Goal: Information Seeking & Learning: Learn about a topic

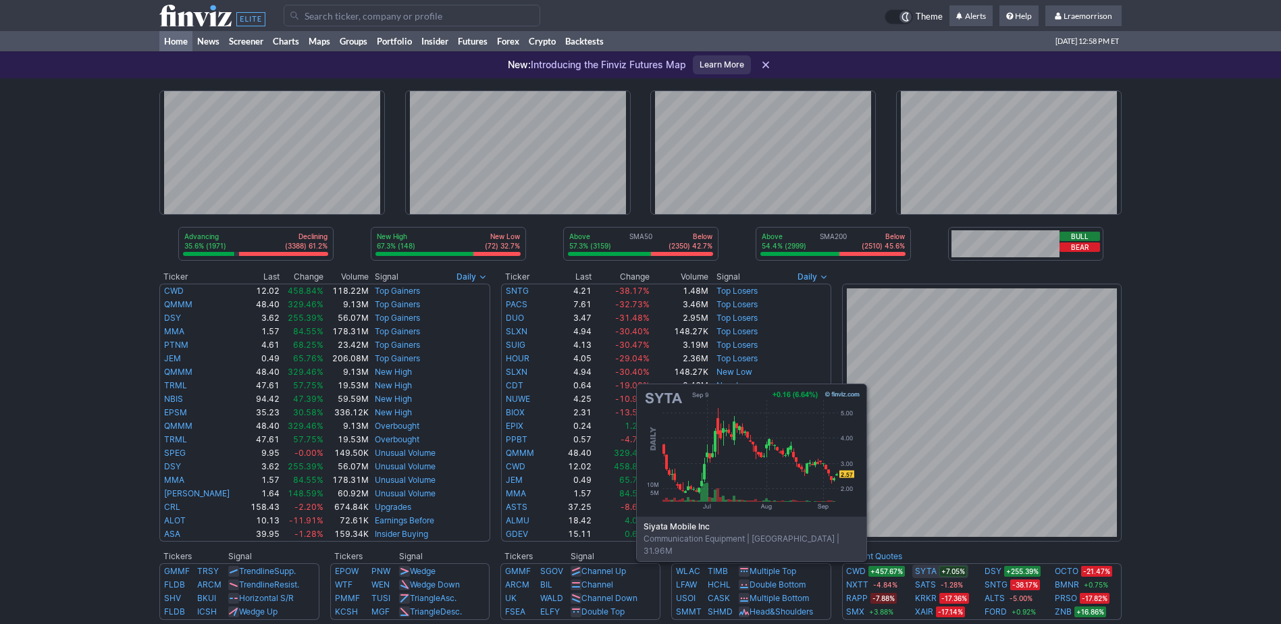
click at [926, 569] on link "SYTA" at bounding box center [926, 572] width 22 height 14
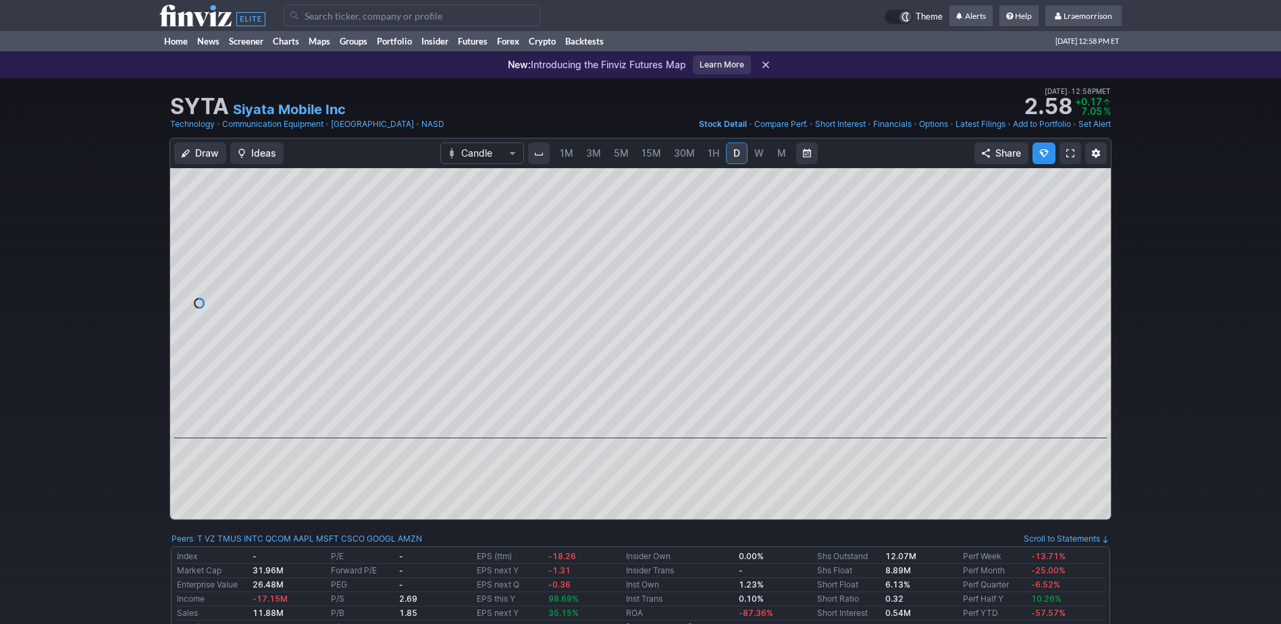
click at [565, 156] on span "1M" at bounding box center [567, 152] width 14 height 11
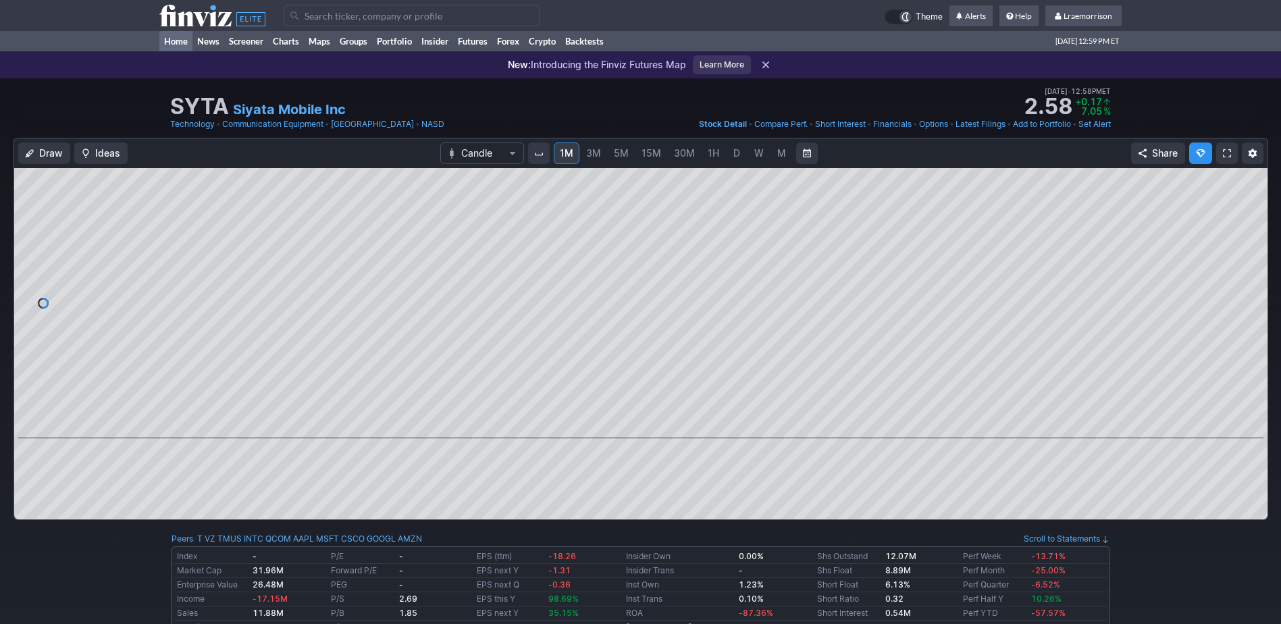
click at [174, 42] on link "Home" at bounding box center [175, 41] width 33 height 20
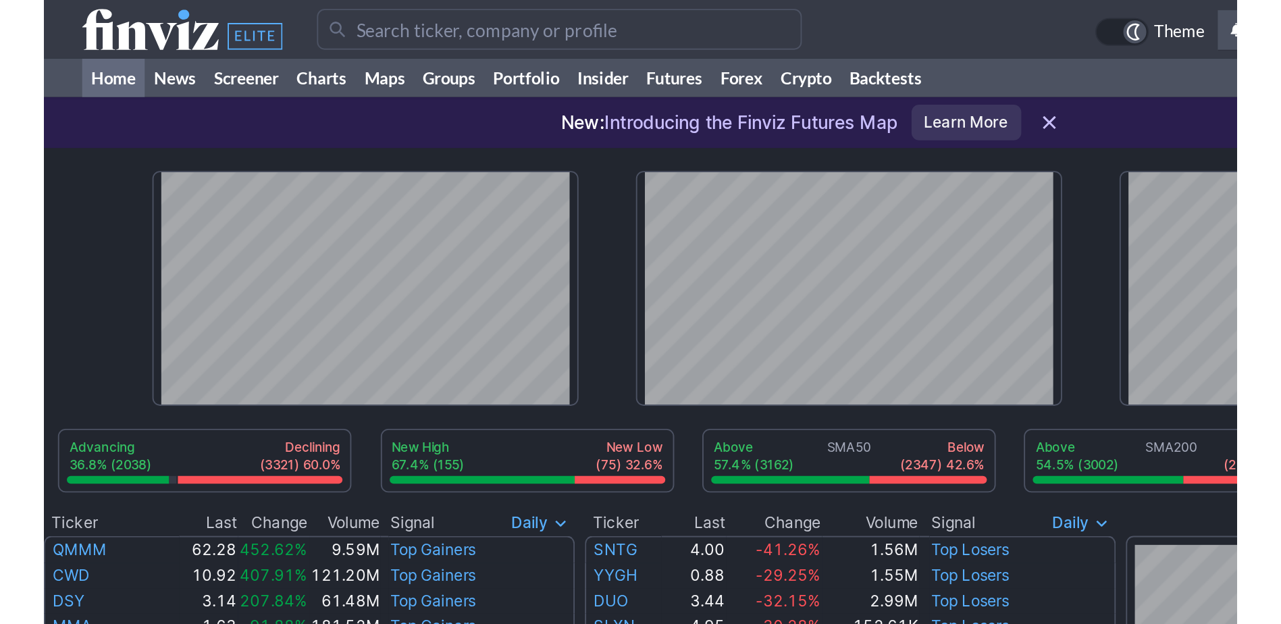
scroll to position [68, 0]
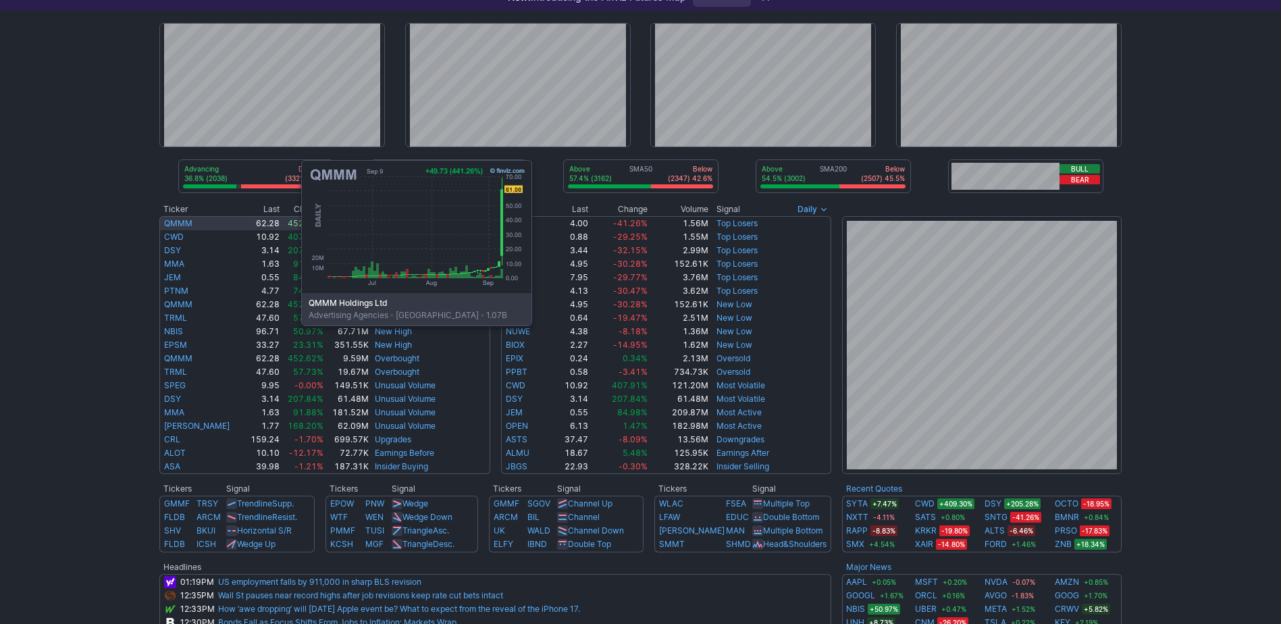
click at [166, 224] on link "QMMM" at bounding box center [178, 223] width 28 height 10
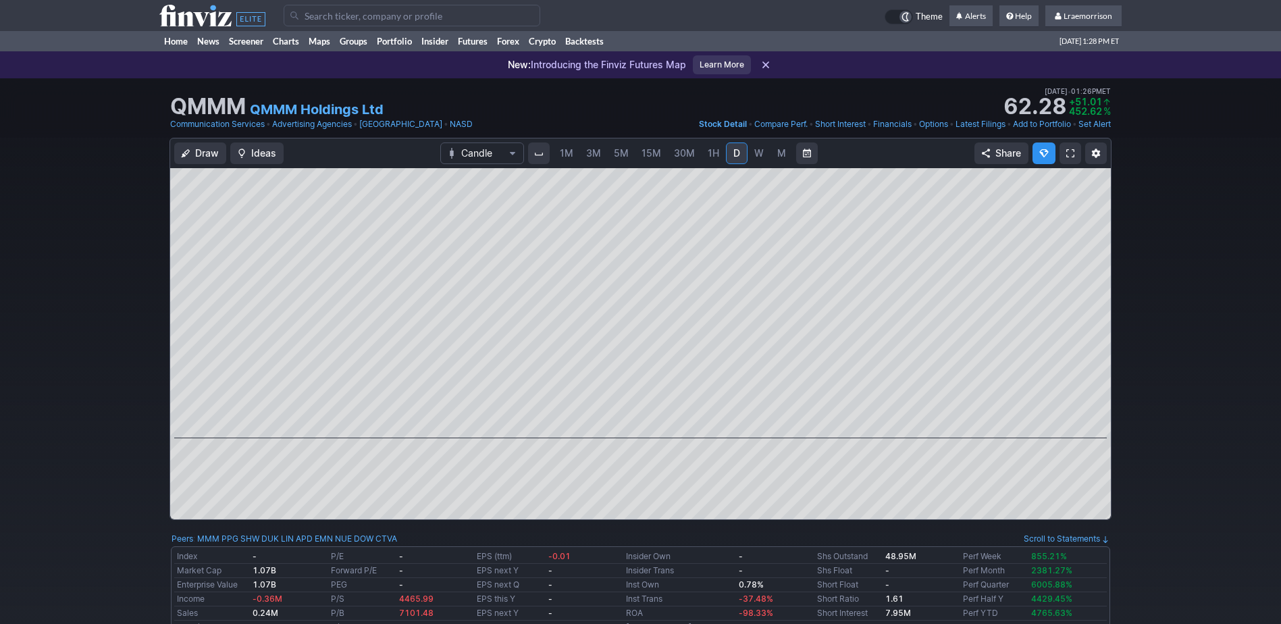
click at [562, 151] on span "1M" at bounding box center [567, 152] width 14 height 11
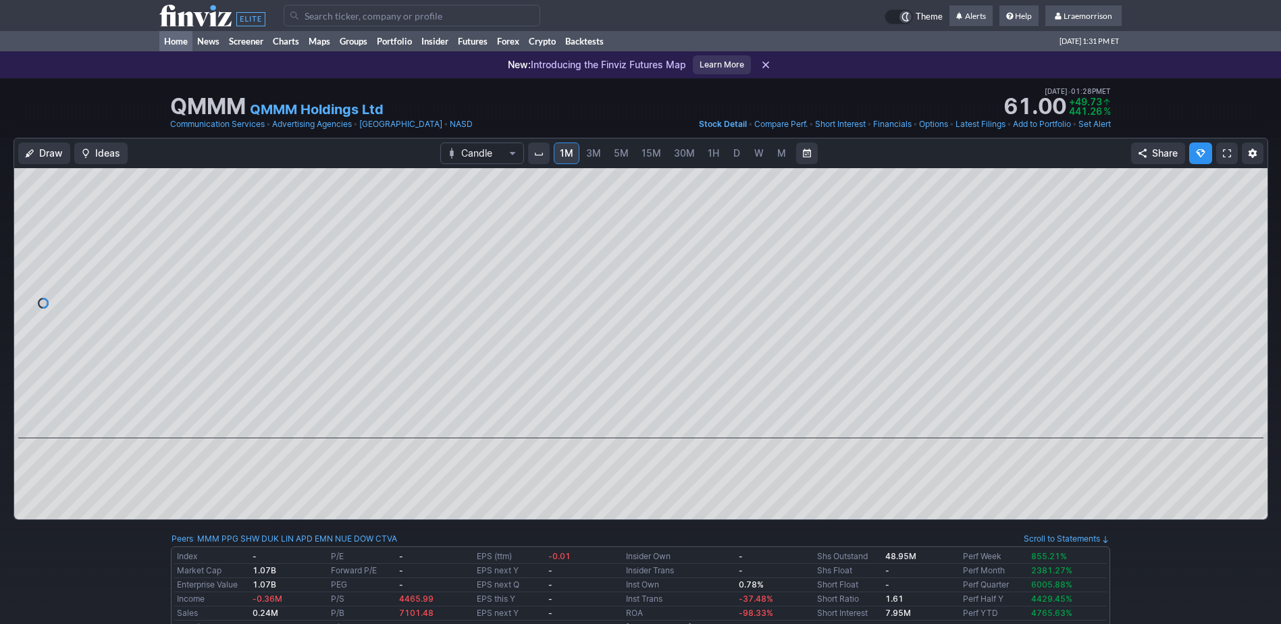
click at [178, 41] on link "Home" at bounding box center [175, 41] width 33 height 20
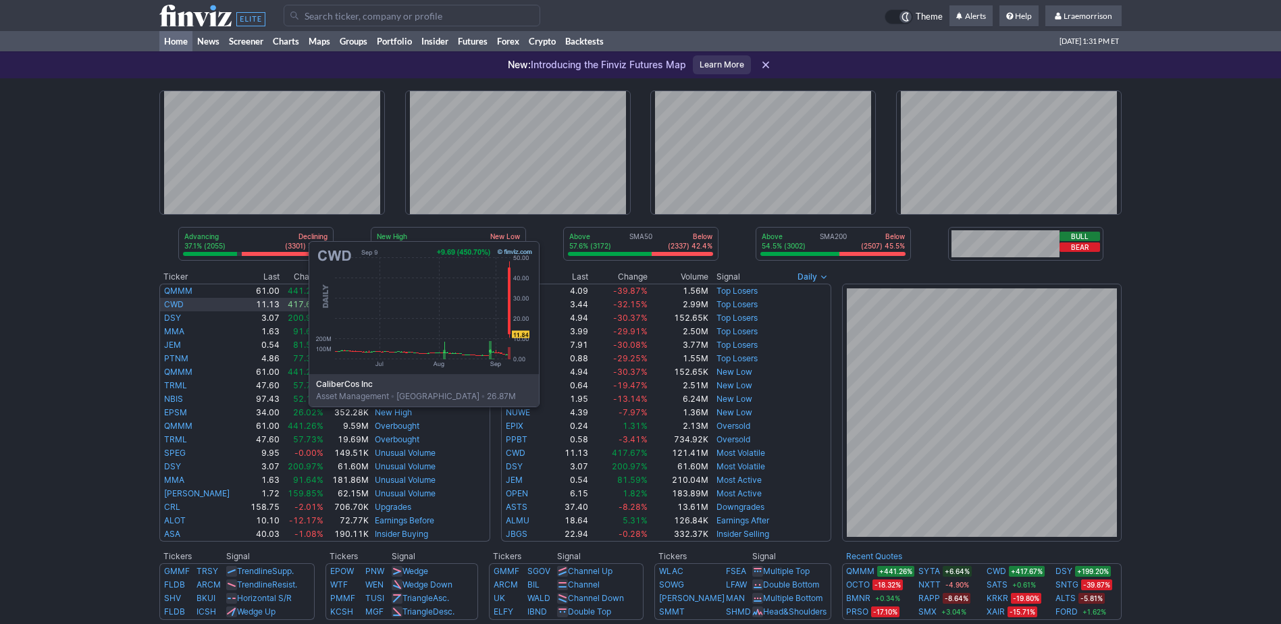
click at [174, 305] on link "CWD" at bounding box center [174, 304] width 20 height 10
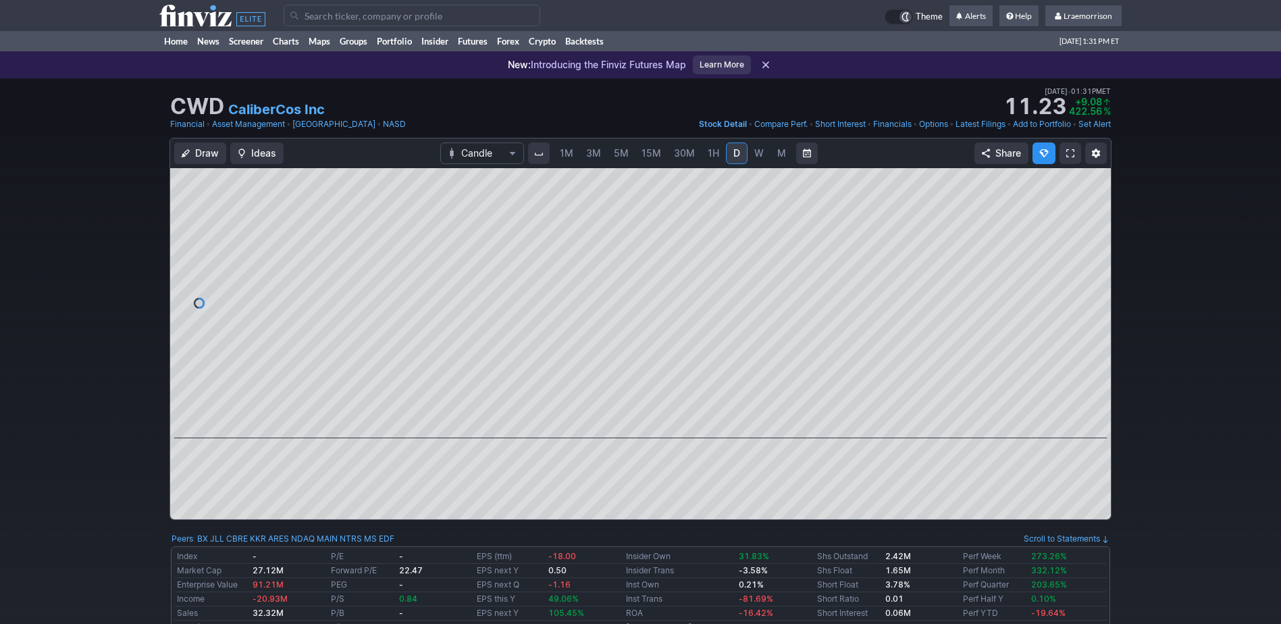
click at [568, 155] on span "1M" at bounding box center [567, 152] width 14 height 11
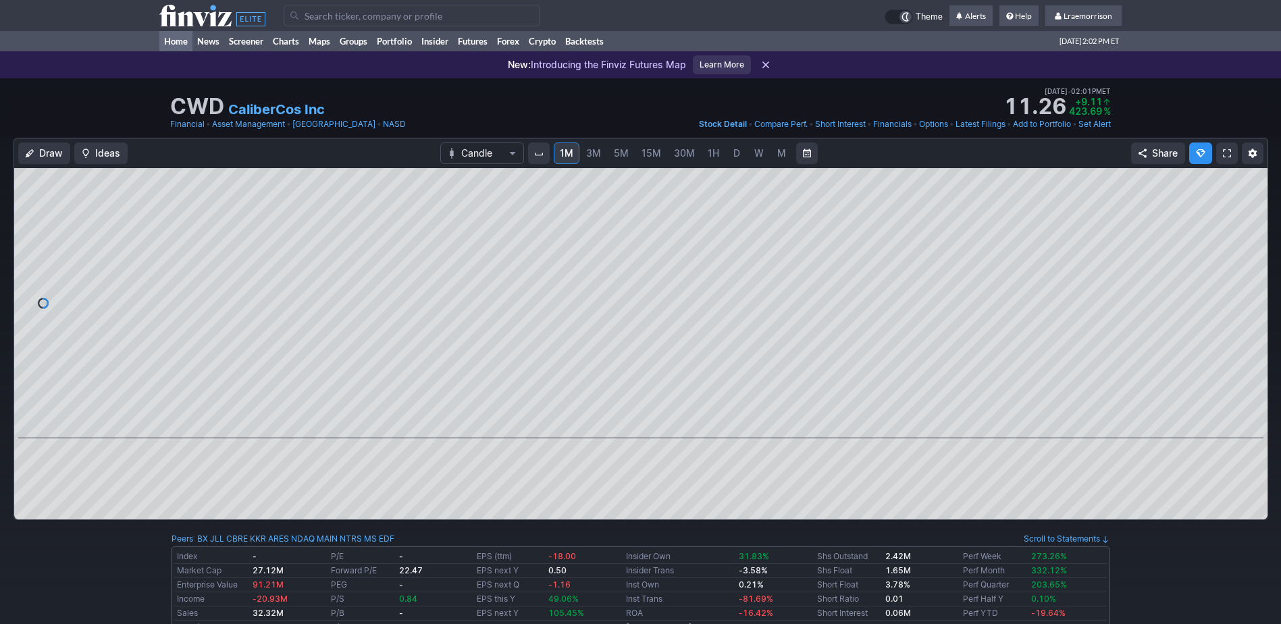
click at [182, 43] on link "Home" at bounding box center [175, 41] width 33 height 20
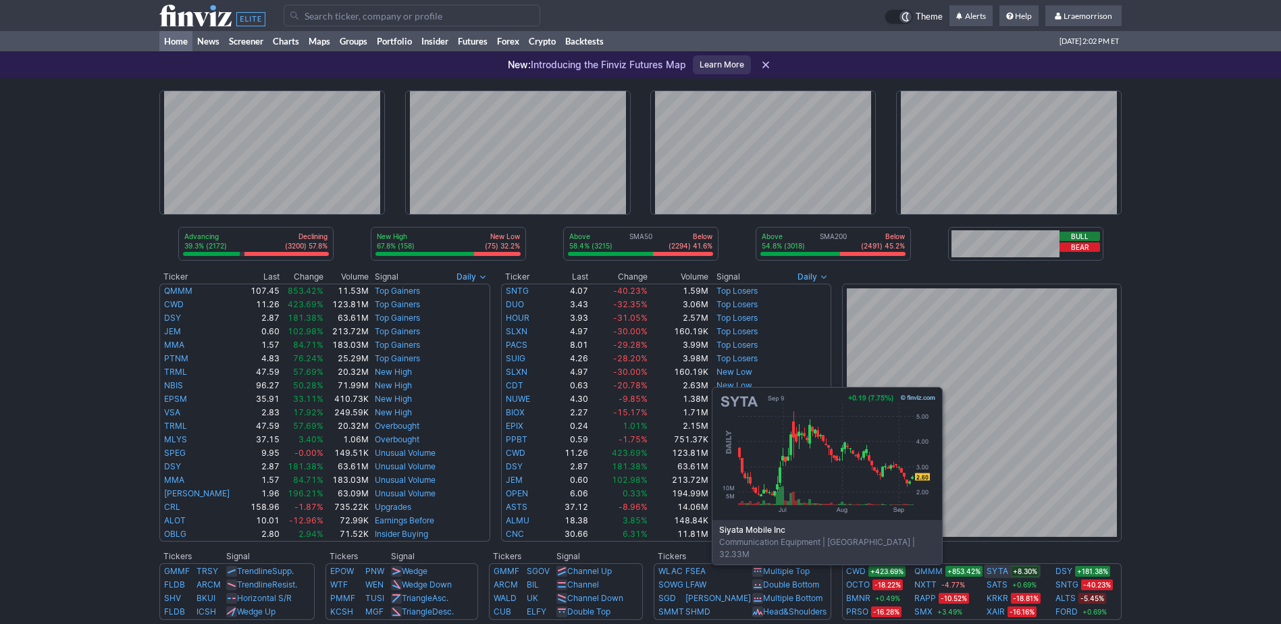
click at [1001, 573] on link "SYTA" at bounding box center [998, 572] width 22 height 14
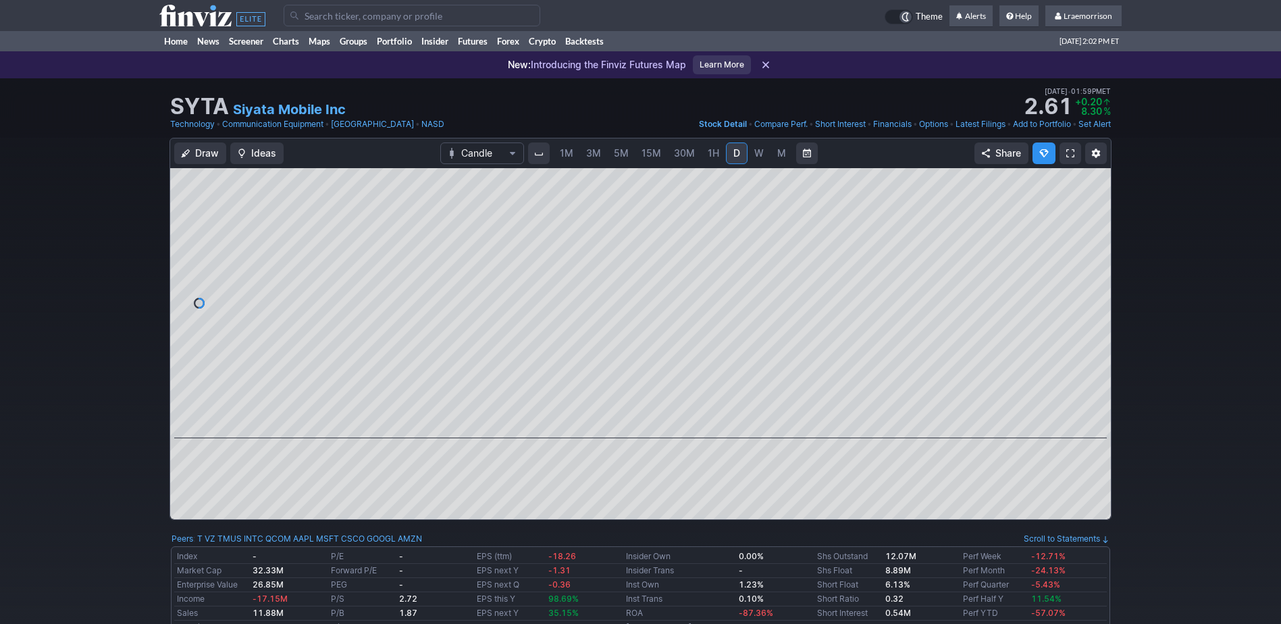
click at [561, 157] on span "1M" at bounding box center [567, 152] width 14 height 11
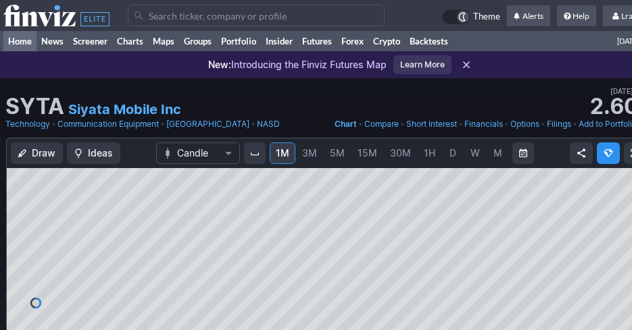
click at [26, 41] on link "Home" at bounding box center [19, 41] width 33 height 20
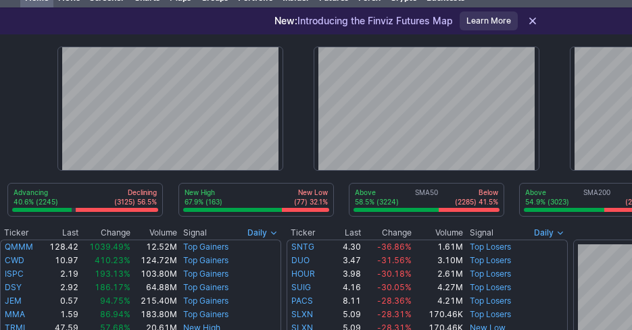
scroll to position [68, 0]
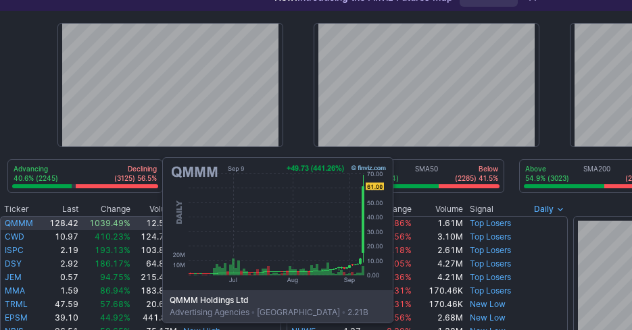
click at [27, 222] on link "QMMM" at bounding box center [19, 223] width 28 height 10
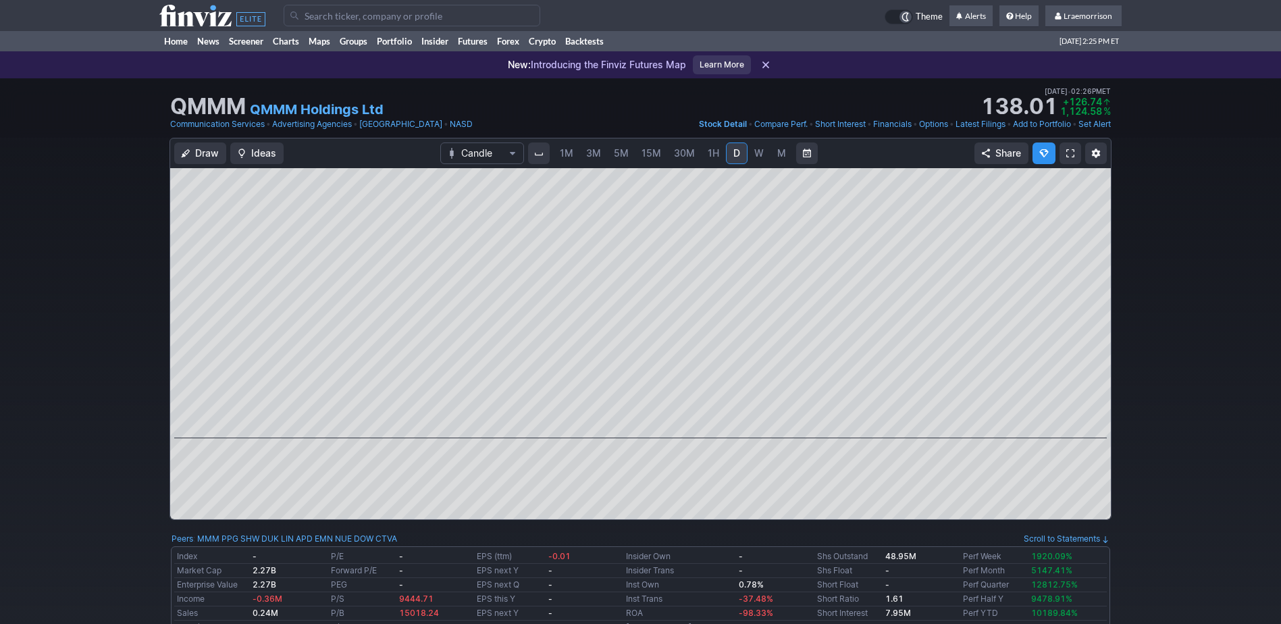
click at [567, 151] on span "1M" at bounding box center [567, 152] width 14 height 11
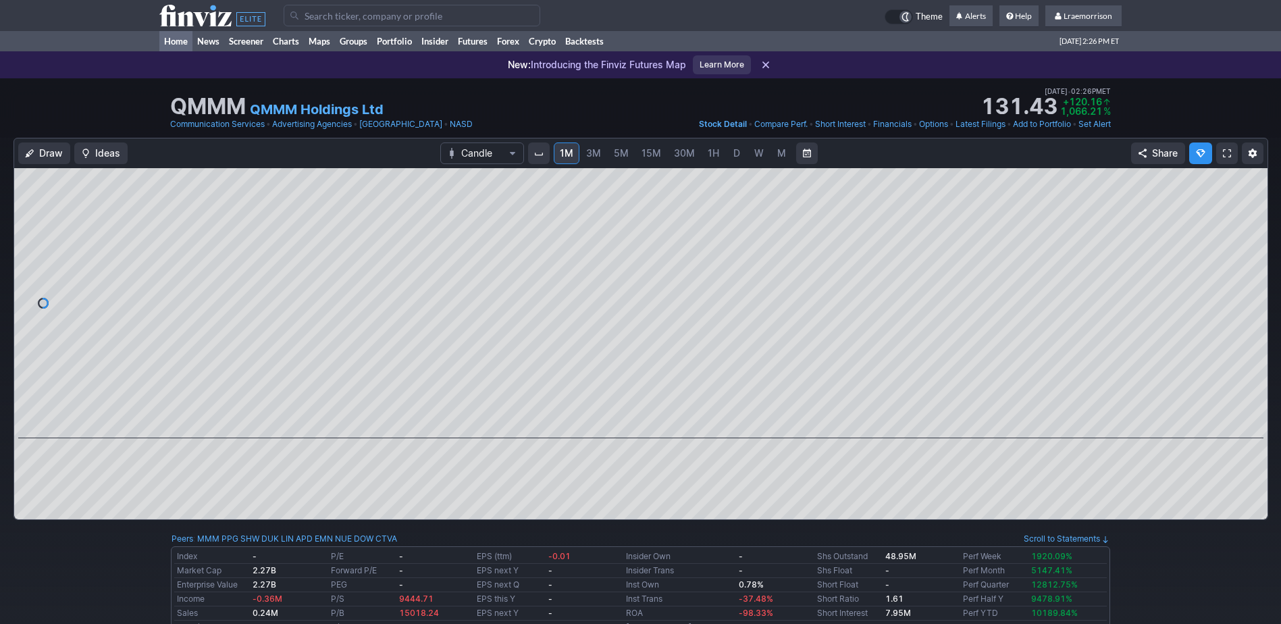
click at [170, 36] on link "Home" at bounding box center [175, 41] width 33 height 20
